Goal: Check status: Check status

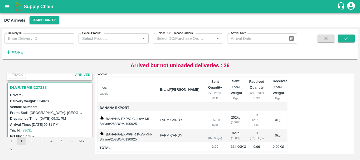
scroll to position [1227, 0]
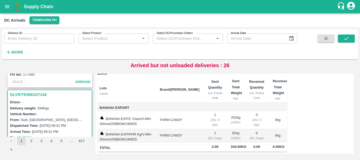
click at [8, 7] on icon "open drawer" at bounding box center [7, 6] width 4 height 3
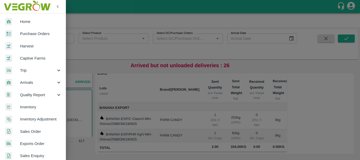
scroll to position [73, 0]
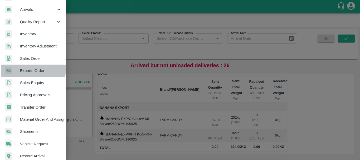
click at [31, 70] on span "Exports Order" at bounding box center [41, 71] width 42 height 6
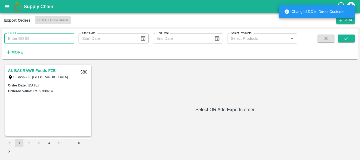
click at [38, 39] on input "EO ID" at bounding box center [39, 38] width 70 height 10
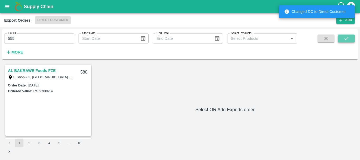
click at [353, 37] on button "submit" at bounding box center [346, 39] width 17 height 8
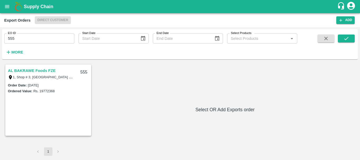
click at [39, 70] on link "AL BAKRAWE Foods FZE" at bounding box center [32, 70] width 48 height 7
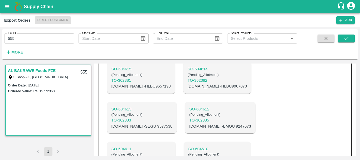
scroll to position [277, 0]
click at [188, 146] on p "SO- 604610" at bounding box center [217, 149] width 58 height 6
click at [127, 146] on p "SO- 604611" at bounding box center [142, 149] width 60 height 6
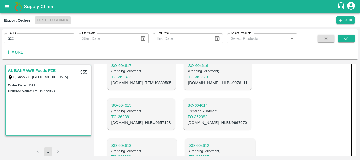
scroll to position [216, 0]
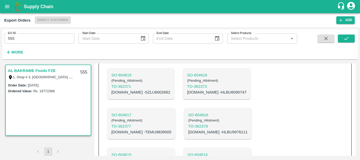
click at [146, 92] on div "SO- 604619 ( Pending_Allotment ) TO- 362371 C.No - SZLU6002662" at bounding box center [141, 83] width 68 height 31
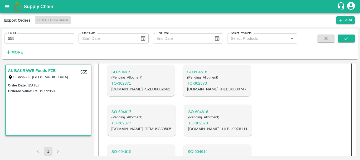
scroll to position [270, 0]
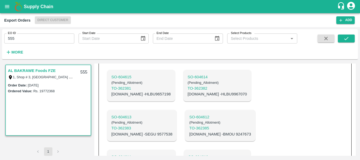
copy p "CAIU5517981"
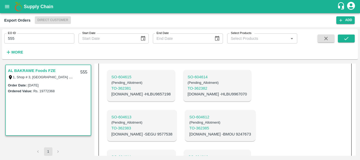
copy p "UACU4793466"
click at [189, 131] on p "C.No - BMOU 9247673" at bounding box center [220, 134] width 62 height 6
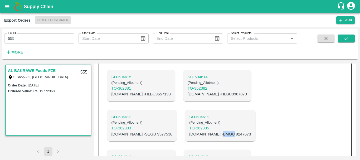
click at [189, 131] on p "C.No - BMOU 9247673" at bounding box center [220, 134] width 62 height 6
copy p "BMOU 9247673"
click at [138, 131] on p "C.No - SEGU 9577538" at bounding box center [142, 134] width 61 height 6
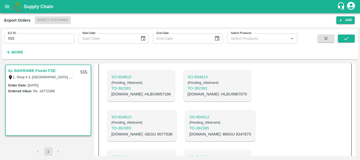
click at [127, 131] on p "C.No - SEGU 9577538" at bounding box center [142, 134] width 61 height 6
copy p "SEGU 9577538"
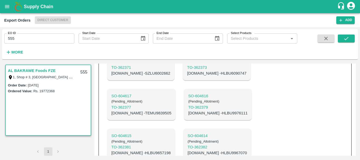
scroll to position [210, 0]
click at [233, 151] on p "C.No - HLBU9967070" at bounding box center [217, 154] width 59 height 6
copy p "HLBU9967070"
click at [171, 151] on p "C.No - HLBU9657198" at bounding box center [141, 154] width 59 height 6
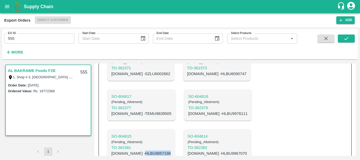
click at [171, 151] on p "C.No - HLBU9657198" at bounding box center [141, 154] width 59 height 6
copy p "HLBU9657198"
click at [188, 111] on p "C.No - HLBU9976111" at bounding box center [217, 114] width 59 height 6
copy p "HLBU9976111"
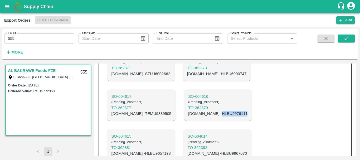
scroll to position [169, 0]
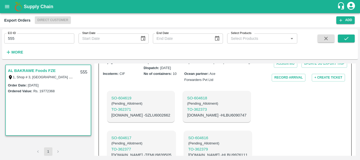
click at [172, 152] on p "C.No - TEMU9839505" at bounding box center [142, 155] width 60 height 6
copy p "TEMU9839505"
click at [187, 112] on p "C.No - HLBU6090747" at bounding box center [216, 115] width 59 height 6
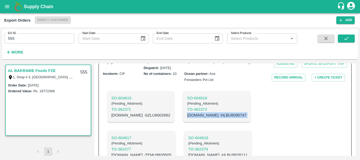
click at [187, 112] on p "C.No - HLBU6090747" at bounding box center [216, 115] width 59 height 6
copy p "HLBU6090747"
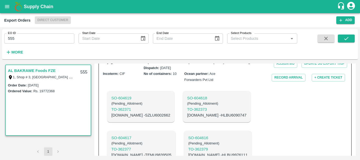
click at [134, 112] on p "C.No - SZLU6002662" at bounding box center [141, 115] width 59 height 6
copy p "SZLU6002662"
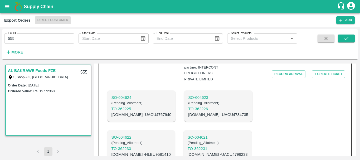
scroll to position [402, 0]
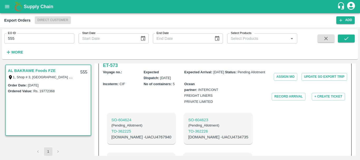
click at [188, 157] on p "SO- 604621" at bounding box center [218, 160] width 60 height 6
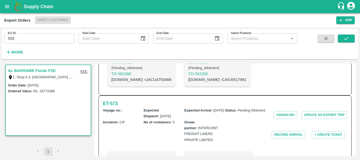
scroll to position [413, 0]
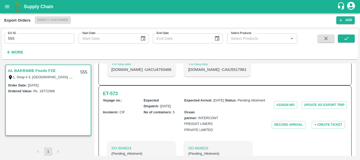
scroll to position [374, 0]
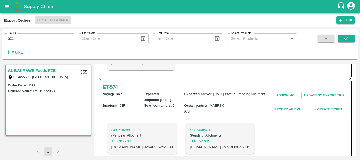
scroll to position [561, 0]
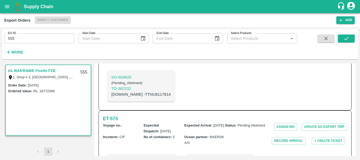
scroll to position [524, 0]
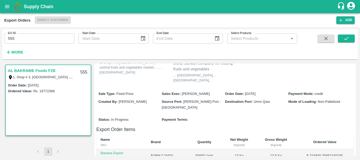
scroll to position [42, 0]
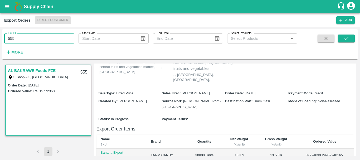
click at [26, 40] on input "555" at bounding box center [39, 38] width 70 height 10
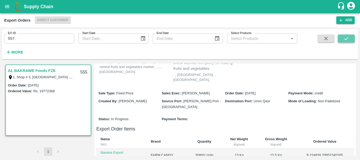
click at [342, 38] on button "submit" at bounding box center [346, 39] width 17 height 8
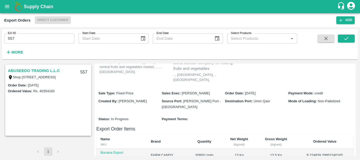
click at [47, 70] on link "ABUSEEDO TRADING L.L.C" at bounding box center [34, 70] width 52 height 7
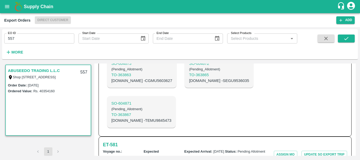
scroll to position [663, 0]
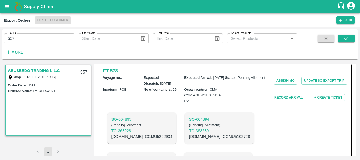
scroll to position [173, 0]
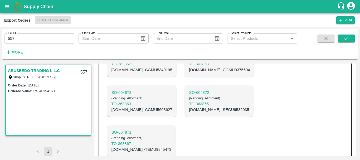
scroll to position [638, 0]
click at [172, 130] on p "SO- 604871" at bounding box center [142, 133] width 60 height 6
click at [189, 96] on p "SO- 604872" at bounding box center [219, 93] width 60 height 6
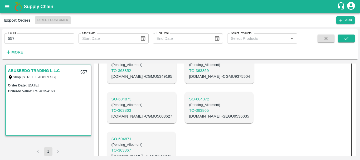
scroll to position [632, 0]
click at [172, 153] on p "C.No - TEMU9845473" at bounding box center [142, 156] width 60 height 6
click at [189, 119] on p "C.No - SEGU9536035" at bounding box center [219, 116] width 60 height 6
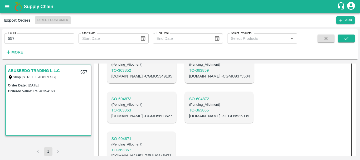
click at [172, 113] on p "C.No - CGMU5603627" at bounding box center [142, 116] width 61 height 6
click at [189, 79] on p "C.No - CGMU9375504" at bounding box center [219, 76] width 61 height 6
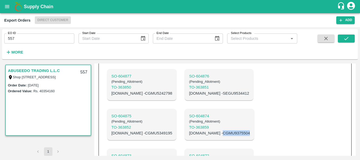
scroll to position [574, 0]
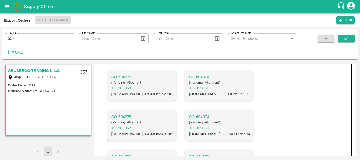
click at [172, 131] on p "C.No - CGMU5349195" at bounding box center [142, 134] width 61 height 6
click at [189, 97] on p "C.No - SEGU9534412" at bounding box center [219, 94] width 60 height 6
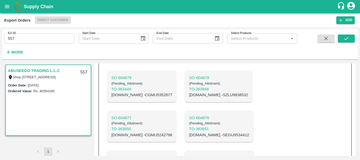
click at [177, 111] on div "SO- 604877 ( Pending_Allotment ) TO- 363850 C.No - CGMU5242798" at bounding box center [141, 126] width 69 height 31
click at [189, 98] on p "C.No - SZLU9838532" at bounding box center [218, 95] width 59 height 6
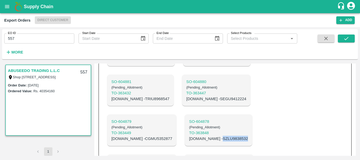
scroll to position [488, 0]
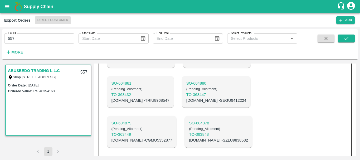
click at [172, 137] on p "C.No - CGMU5352877" at bounding box center [142, 140] width 61 height 6
click at [186, 103] on p "C.No - SEGU9412224" at bounding box center [216, 101] width 60 height 6
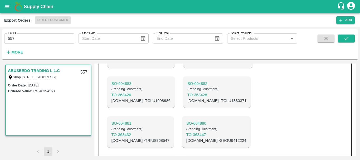
click at [170, 138] on p "C.No - TRIU8968547" at bounding box center [141, 141] width 58 height 6
click at [188, 104] on p "C.No - TCLU1330371" at bounding box center [217, 101] width 59 height 6
click at [132, 104] on p "C.No - TCLU1098986" at bounding box center [141, 101] width 59 height 6
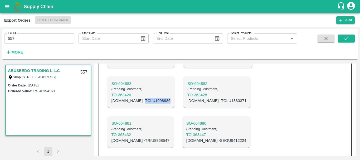
click at [132, 104] on p "C.No - TCLU1098986" at bounding box center [141, 101] width 59 height 6
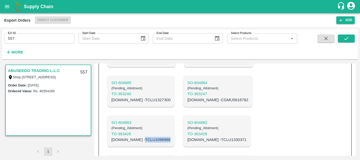
scroll to position [408, 0]
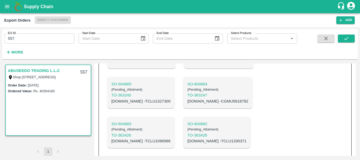
click at [188, 104] on p "C.No - CGMU5618782" at bounding box center [218, 101] width 61 height 6
click at [132, 104] on p "C.No - TCLU1327300" at bounding box center [141, 101] width 59 height 6
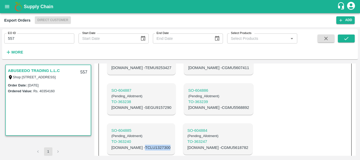
scroll to position [360, 0]
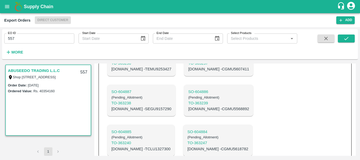
click at [188, 112] on p "C.No - CGMU5568892" at bounding box center [218, 109] width 61 height 6
click at [135, 112] on p "C.No - SEGU9157290" at bounding box center [142, 109] width 60 height 6
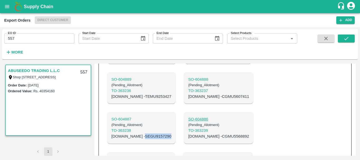
scroll to position [332, 0]
click at [188, 100] on p "C.No - CGMU5607411" at bounding box center [218, 97] width 61 height 6
click at [136, 100] on p "C.No - TEMU9253427" at bounding box center [142, 97] width 60 height 6
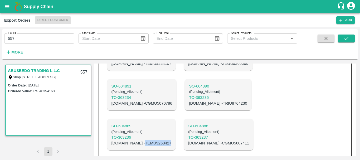
scroll to position [285, 0]
click at [189, 107] on p "C.No - TRIU8764230" at bounding box center [218, 104] width 58 height 6
click at [144, 107] on p "C.No - CGMU5070786" at bounding box center [142, 104] width 61 height 6
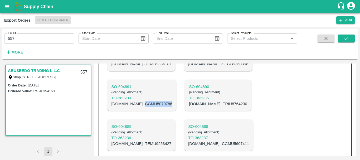
click at [144, 107] on p "C.No - CGMU5070786" at bounding box center [142, 104] width 61 height 6
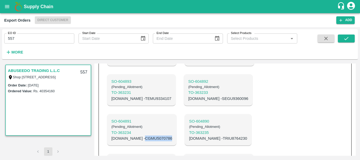
scroll to position [251, 0]
click at [188, 102] on p "C.No - SEGU9360096" at bounding box center [218, 99] width 60 height 6
click at [131, 102] on p "C.No - TEMU9334107" at bounding box center [142, 99] width 60 height 6
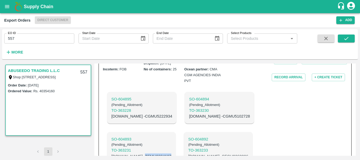
scroll to position [192, 0]
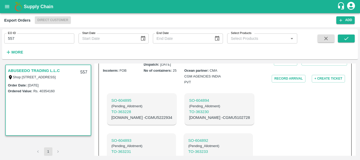
click at [189, 121] on p "C.No - CGMU5102728" at bounding box center [219, 118] width 61 height 6
click at [139, 121] on p "C.No - CGMU5222934" at bounding box center [142, 118] width 61 height 6
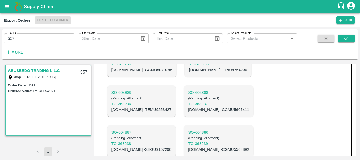
scroll to position [321, 0]
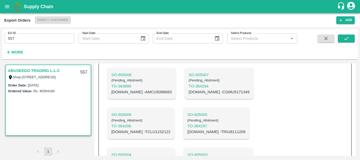
click at [188, 152] on p "SO- 605003" at bounding box center [218, 155] width 61 height 6
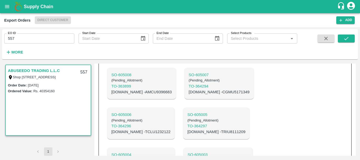
click at [188, 129] on p "C.No - TRIU8111209" at bounding box center [217, 132] width 58 height 6
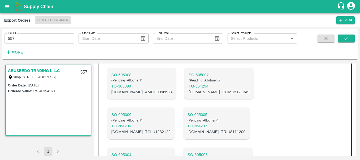
click at [137, 129] on p "C.No - TCLU1232122" at bounding box center [141, 132] width 59 height 6
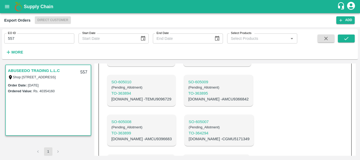
scroll to position [898, 0]
click at [191, 136] on p "C.No - CGMU5171349" at bounding box center [219, 139] width 61 height 6
click at [134, 136] on p "C.No - AMCU9396683" at bounding box center [142, 139] width 60 height 6
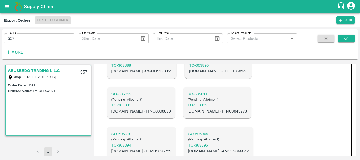
scroll to position [846, 0]
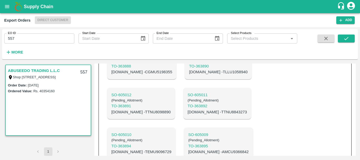
click at [188, 149] on p "C.No - AMCU9366842" at bounding box center [218, 152] width 60 height 6
click at [130, 149] on p "C.No - TEMU9096729" at bounding box center [142, 152] width 60 height 6
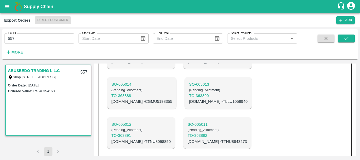
scroll to position [816, 0]
click at [188, 139] on p "C.No - TTNU8843273" at bounding box center [217, 142] width 59 height 6
click at [133, 139] on p "C.No - TTNU8098890" at bounding box center [141, 142] width 59 height 6
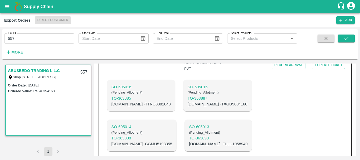
scroll to position [773, 0]
click at [189, 142] on p "C.No - TLLU1058940" at bounding box center [218, 145] width 59 height 6
click at [133, 142] on p "C.No - CGMU5198355" at bounding box center [142, 145] width 61 height 6
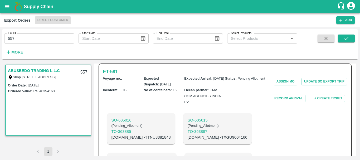
scroll to position [740, 0]
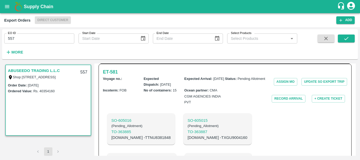
click at [188, 135] on p "C.No - TXGU9004160" at bounding box center [218, 138] width 60 height 6
click at [134, 135] on p "C.No - TTNU8381848" at bounding box center [141, 138] width 59 height 6
click at [30, 39] on input "557" at bounding box center [39, 38] width 70 height 10
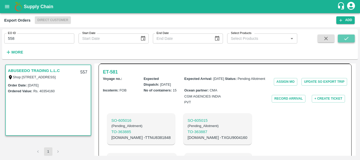
click at [340, 36] on button "submit" at bounding box center [346, 39] width 17 height 8
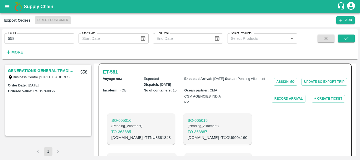
click at [45, 69] on link "GENERATIONS GENERAL TRADING LLC" at bounding box center [41, 70] width 66 height 7
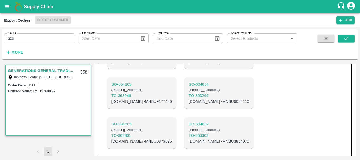
scroll to position [423, 0]
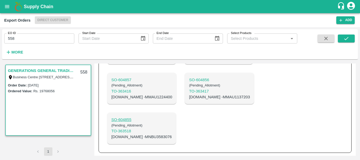
click at [126, 119] on p "SO- 604855" at bounding box center [142, 120] width 60 height 6
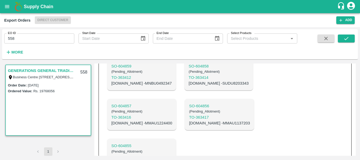
scroll to position [394, 0]
click at [189, 109] on p "SO- 604856" at bounding box center [219, 107] width 61 height 6
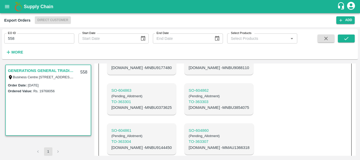
scroll to position [423, 0]
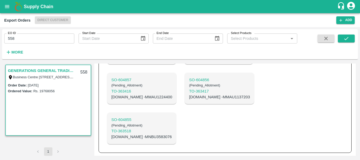
click at [128, 137] on p "C.No - MNBU3583076" at bounding box center [142, 137] width 60 height 6
click at [189, 95] on p "C.No - MMAU1137203" at bounding box center [219, 97] width 61 height 6
click at [140, 97] on p "C.No - MMAU1224400" at bounding box center [142, 97] width 61 height 6
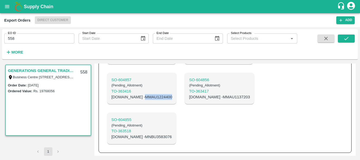
click at [140, 97] on p "C.No - MMAU1224400" at bounding box center [142, 97] width 61 height 6
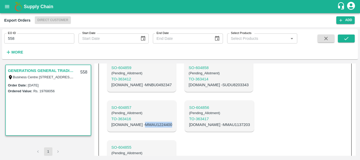
scroll to position [391, 0]
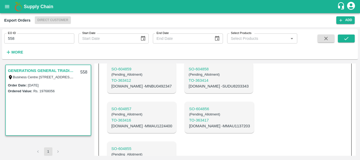
click at [189, 89] on p "C.No - SUDU8203343" at bounding box center [219, 86] width 60 height 6
click at [135, 89] on p "C.No - MNBU0492347" at bounding box center [142, 86] width 60 height 6
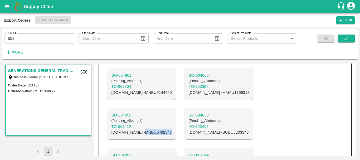
scroll to position [345, 0]
click at [189, 95] on p "C.No - MMAU1366318" at bounding box center [219, 93] width 61 height 6
click at [139, 96] on p "C.No - MNBU9144450" at bounding box center [142, 93] width 60 height 6
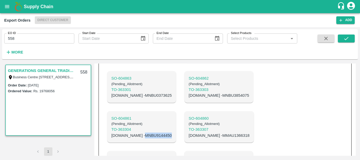
scroll to position [302, 0]
click at [189, 98] on p "C.No - MNBU3854075" at bounding box center [219, 96] width 60 height 6
click at [136, 99] on p "C.No - MNBU0373625" at bounding box center [142, 96] width 60 height 6
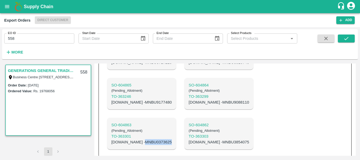
scroll to position [255, 0]
click at [189, 106] on p "C.No - MNBU9088110" at bounding box center [219, 103] width 60 height 6
click at [140, 106] on p "C.No - MNBU9177480" at bounding box center [142, 103] width 60 height 6
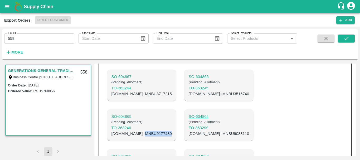
scroll to position [224, 0]
click at [189, 97] on p "C.No - MNBU3516740" at bounding box center [219, 94] width 60 height 6
click at [138, 97] on p "C.No - MNBU3717215" at bounding box center [142, 94] width 60 height 6
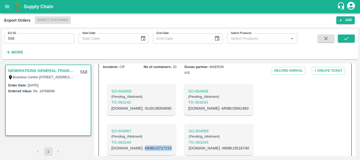
scroll to position [170, 0]
click at [188, 111] on p "C.No - MNBU3941483" at bounding box center [218, 108] width 60 height 6
click at [130, 111] on p "C.No - SUDU8094690" at bounding box center [142, 108] width 60 height 6
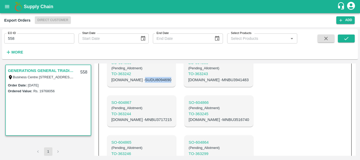
scroll to position [199, 0]
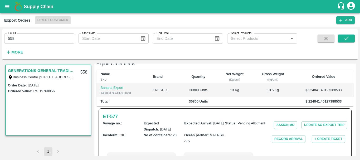
scroll to position [0, 0]
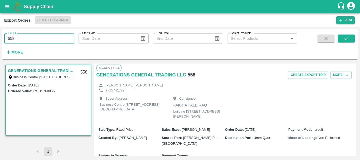
click at [25, 39] on input "558" at bounding box center [39, 38] width 70 height 10
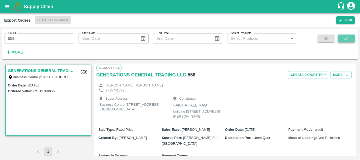
click at [348, 38] on icon "submit" at bounding box center [347, 39] width 6 height 6
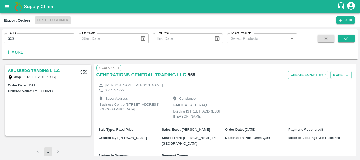
click at [44, 71] on link "ABUSEEDO TRADING L.L.C" at bounding box center [34, 70] width 52 height 7
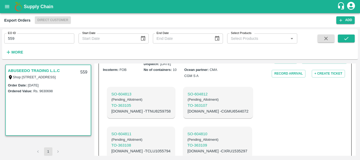
scroll to position [186, 0]
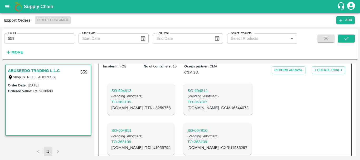
click at [188, 128] on p "SO- 604810" at bounding box center [218, 131] width 60 height 6
click at [124, 128] on p "SO- 604811" at bounding box center [141, 131] width 59 height 6
click at [188, 145] on p "C.No - CXRU1535297" at bounding box center [218, 148] width 60 height 6
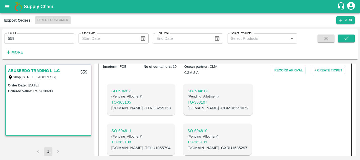
click at [137, 145] on p "C.No - TCLU1055794" at bounding box center [141, 148] width 59 height 6
click at [188, 105] on p "C.No - CGMU6544072" at bounding box center [218, 108] width 61 height 6
click at [130, 105] on p "C.No - TTNU8259758" at bounding box center [141, 108] width 59 height 6
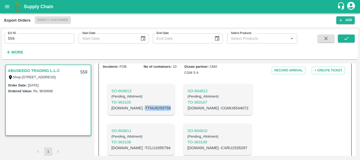
click at [130, 105] on p "C.No - TTNU8259758" at bounding box center [141, 108] width 59 height 6
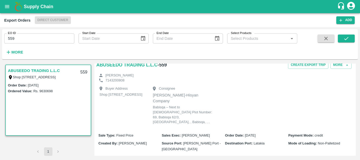
scroll to position [0, 0]
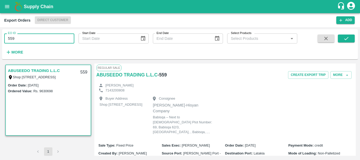
click at [50, 37] on input "559" at bounding box center [39, 38] width 70 height 10
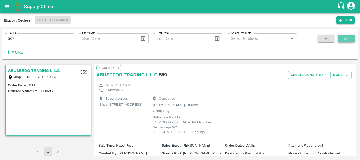
click at [353, 38] on button "submit" at bounding box center [346, 39] width 17 height 8
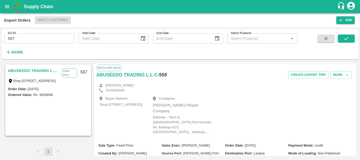
click at [25, 71] on link "ABUSEEDO TRADING L.L.C" at bounding box center [33, 70] width 51 height 7
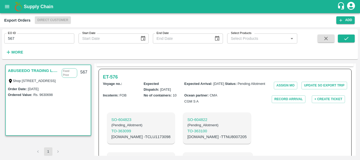
scroll to position [226, 0]
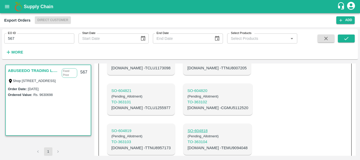
click at [188, 128] on p "SO- 604818" at bounding box center [218, 131] width 60 height 6
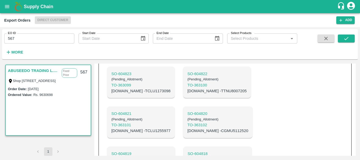
scroll to position [226, 0]
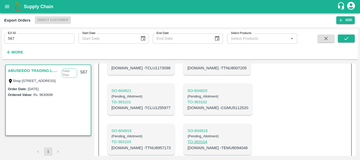
click at [188, 139] on p "TO- 363104" at bounding box center [218, 142] width 60 height 6
click at [188, 145] on p "C.No - TEMU9094048" at bounding box center [218, 148] width 60 height 6
click at [171, 145] on p "C.No - TTNU8957173" at bounding box center [141, 148] width 59 height 6
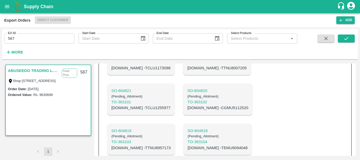
click at [188, 105] on p "C.No - CGMU5112520" at bounding box center [218, 108] width 61 height 6
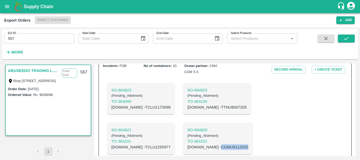
scroll to position [186, 0]
click at [171, 145] on p "C.No - TCLU1255977" at bounding box center [141, 148] width 59 height 6
click at [189, 105] on p "C.No - TTNU8007205" at bounding box center [217, 108] width 59 height 6
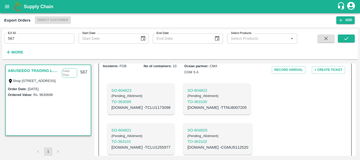
click at [138, 105] on p "C.No - TCLU1173098" at bounding box center [141, 108] width 59 height 6
click at [157, 113] on div "SO- 604823 ( Pending_Allotment ) TO- 363099 C.No - TCLU1173098 SO- 604822 ( Pen…" at bounding box center [184, 139] width 163 height 120
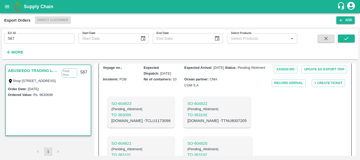
scroll to position [173, 0]
click at [42, 53] on div "EO ID 567 EO ID Start Date Start Date End Date End Date Select Products Select …" at bounding box center [149, 42] width 298 height 27
click at [39, 48] on div "EO ID 567 EO ID Start Date Start Date End Date End Date Select Products Select …" at bounding box center [149, 42] width 298 height 27
click at [31, 41] on input "567" at bounding box center [39, 38] width 70 height 10
type input "560"
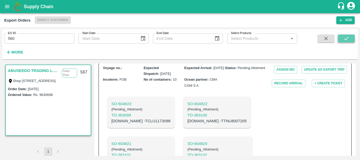
click at [353, 38] on button "submit" at bounding box center [346, 39] width 17 height 8
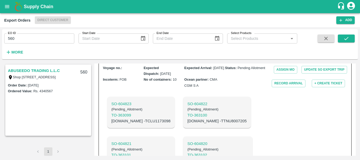
click at [44, 71] on link "ABUSEEDO TRADING L.L.C" at bounding box center [34, 70] width 52 height 7
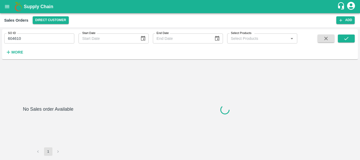
click at [13, 39] on input "604610" at bounding box center [39, 38] width 70 height 10
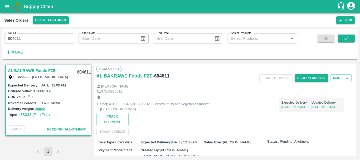
click at [17, 39] on input "604611" at bounding box center [39, 38] width 70 height 10
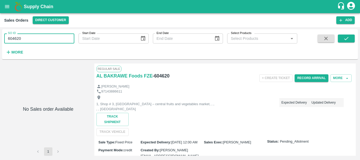
click at [16, 39] on input "604620" at bounding box center [39, 38] width 70 height 10
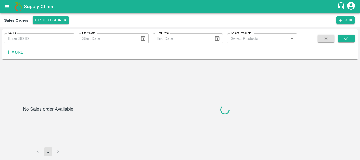
type input "604621"
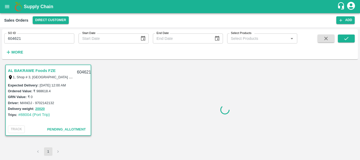
click at [13, 37] on input "604621" at bounding box center [39, 38] width 70 height 10
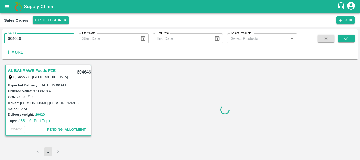
click at [13, 39] on input "604646" at bounding box center [39, 38] width 70 height 10
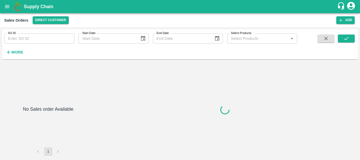
type input "604647"
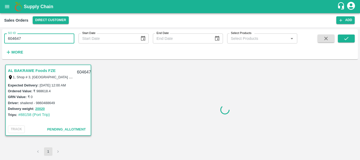
click at [13, 40] on input "604647" at bounding box center [39, 38] width 70 height 10
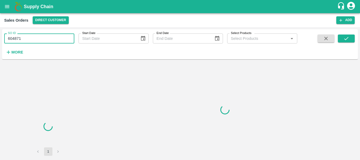
click at [12, 38] on input "604871" at bounding box center [39, 38] width 70 height 10
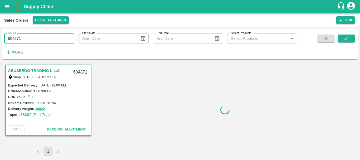
click at [12, 38] on input "604871" at bounding box center [39, 38] width 70 height 10
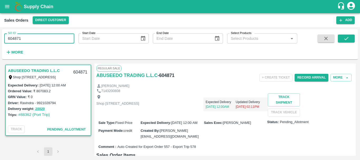
scroll to position [1, 0]
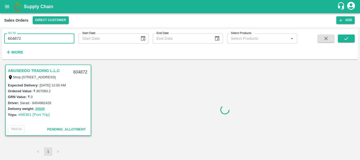
click at [16, 37] on input "604872" at bounding box center [39, 38] width 70 height 10
click at [15, 38] on input "605002" at bounding box center [39, 38] width 70 height 10
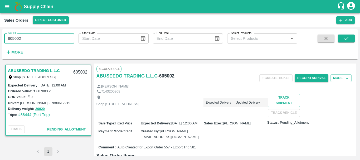
click at [15, 38] on input "605002" at bounding box center [39, 38] width 70 height 10
click at [18, 40] on input "605003" at bounding box center [39, 38] width 70 height 10
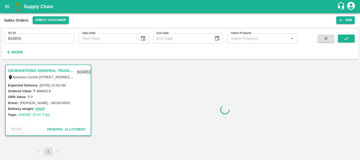
click at [18, 38] on input "604855" at bounding box center [39, 38] width 70 height 10
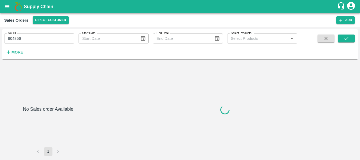
click at [18, 36] on input "604856" at bounding box center [39, 38] width 70 height 10
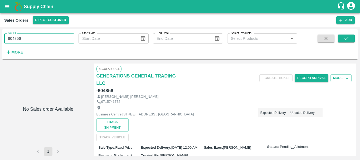
click at [18, 36] on input "604856" at bounding box center [39, 38] width 70 height 10
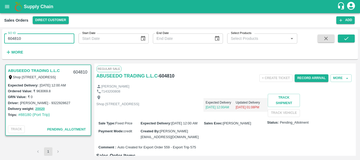
click at [12, 39] on input "604810" at bounding box center [39, 38] width 70 height 10
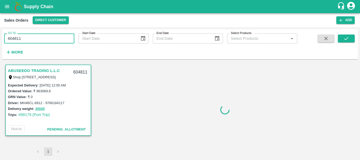
click at [11, 39] on input "604811" at bounding box center [39, 38] width 70 height 10
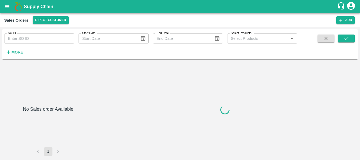
type input "604818"
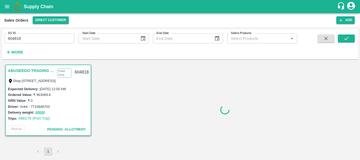
click at [11, 39] on input "604818" at bounding box center [39, 38] width 70 height 10
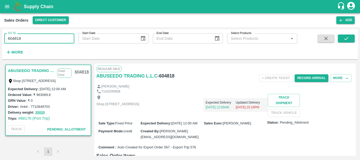
click at [11, 39] on input "604818" at bounding box center [39, 38] width 70 height 10
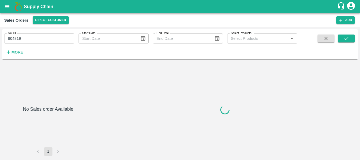
click at [18, 37] on input "604819" at bounding box center [39, 38] width 70 height 10
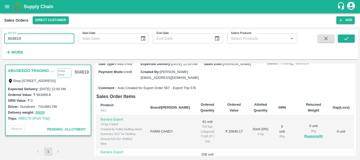
scroll to position [7, 0]
